Goal: Find specific page/section: Find specific page/section

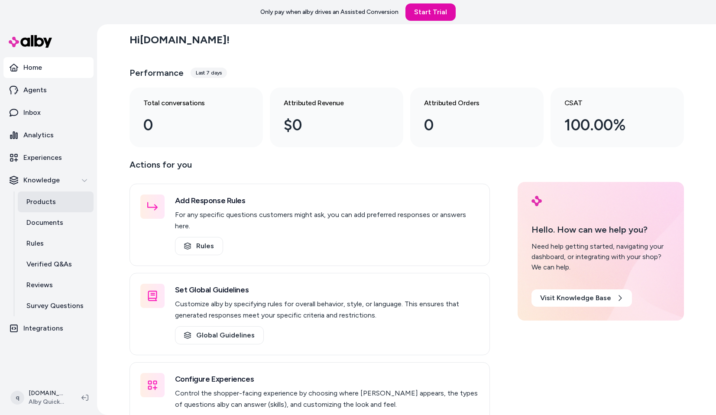
click at [43, 203] on p "Products" at bounding box center [40, 202] width 29 height 10
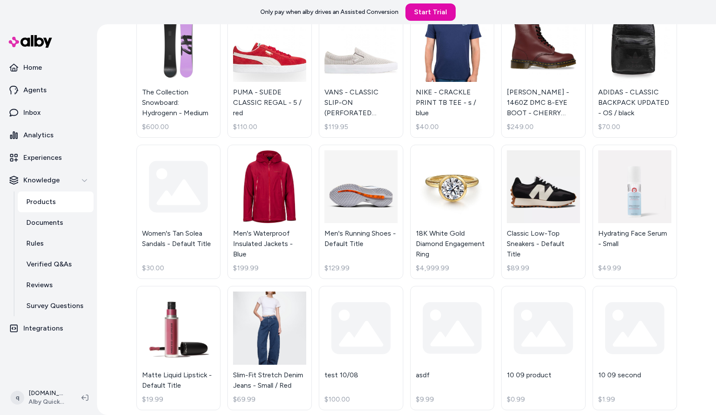
scroll to position [99, 0]
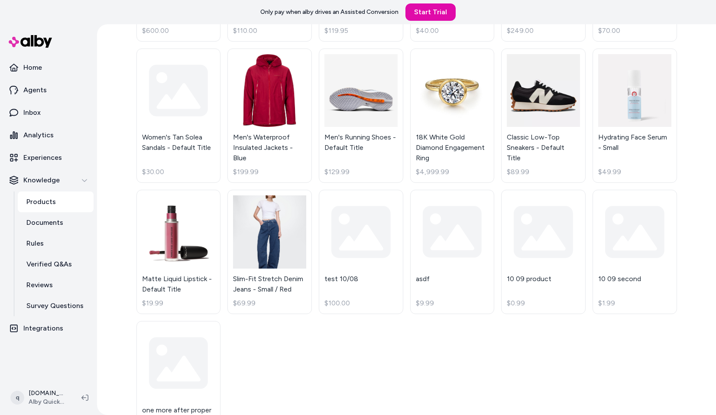
scroll to position [230, 0]
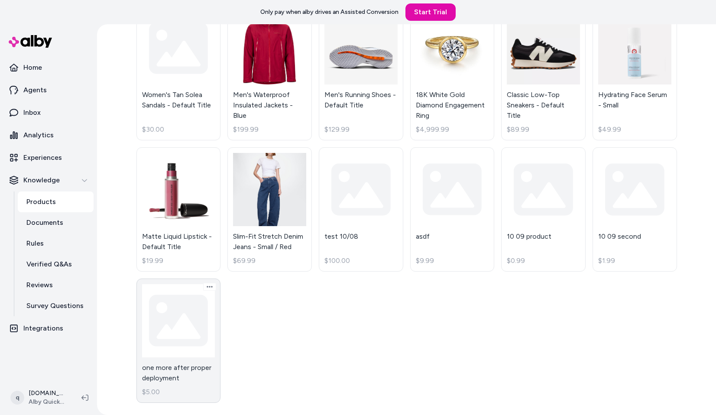
click at [180, 318] on link "one more after proper deployment $5.00" at bounding box center [178, 341] width 84 height 124
